Goal: Information Seeking & Learning: Find specific fact

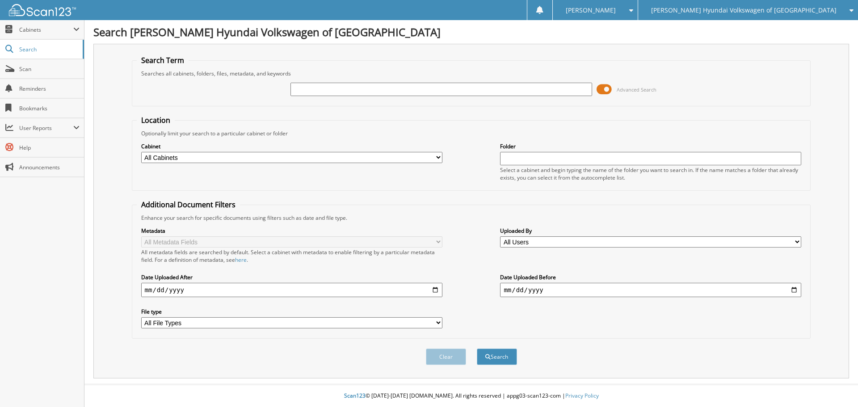
click at [608, 90] on span at bounding box center [604, 89] width 15 height 13
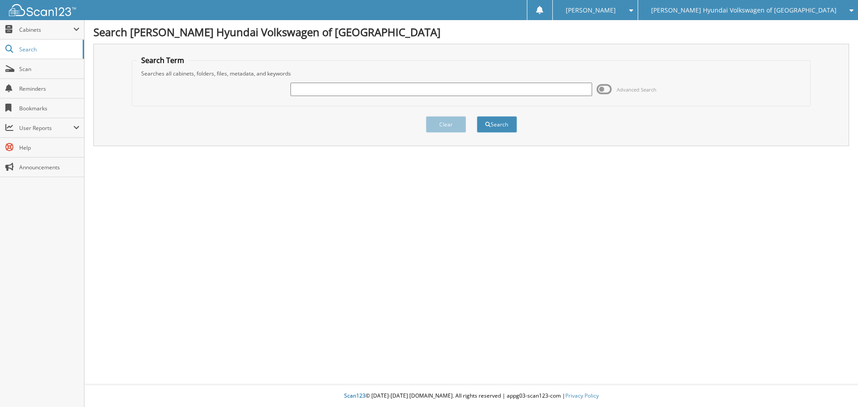
click at [551, 88] on input "text" at bounding box center [440, 89] width 301 height 13
paste input "1V2LP2CA1MC582783"
drag, startPoint x: 329, startPoint y: 86, endPoint x: 252, endPoint y: 92, distance: 77.1
click at [253, 92] on div "1V2LP2CA1MC582783 Advanced Search" at bounding box center [471, 89] width 669 height 24
type input "MC582783"
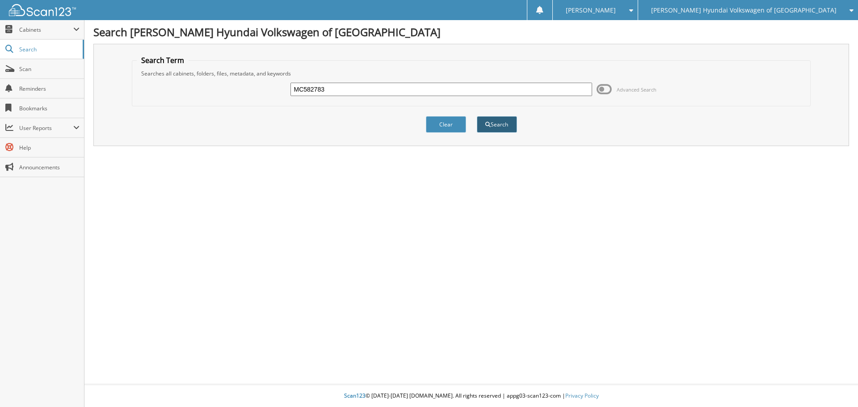
click at [506, 118] on button "Search" at bounding box center [497, 124] width 40 height 17
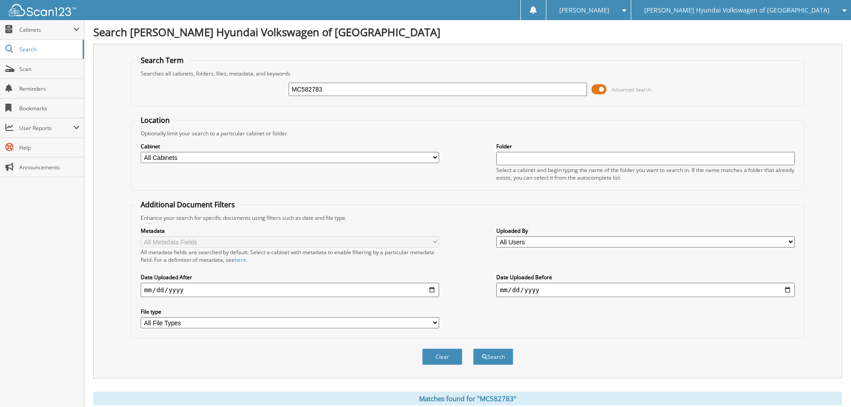
click at [601, 90] on span at bounding box center [599, 89] width 15 height 13
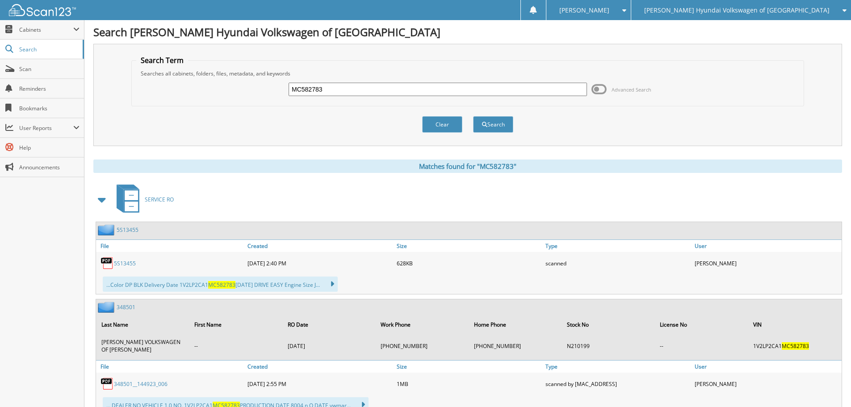
click at [104, 198] on span at bounding box center [102, 200] width 13 height 16
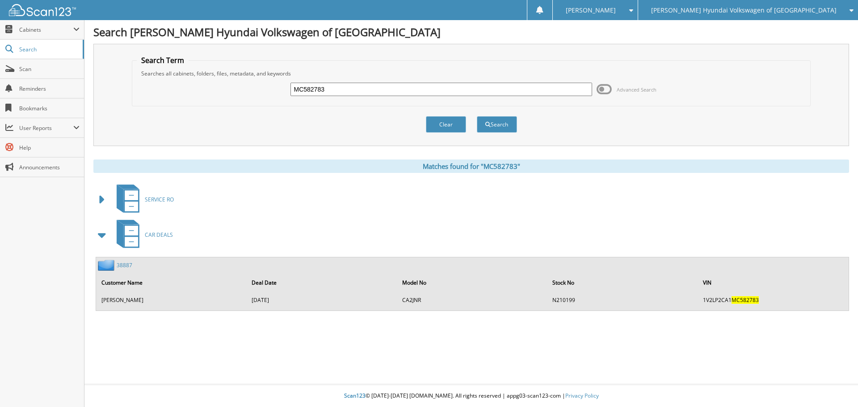
click at [122, 264] on link "38887" at bounding box center [125, 265] width 16 height 8
